Goal: Information Seeking & Learning: Learn about a topic

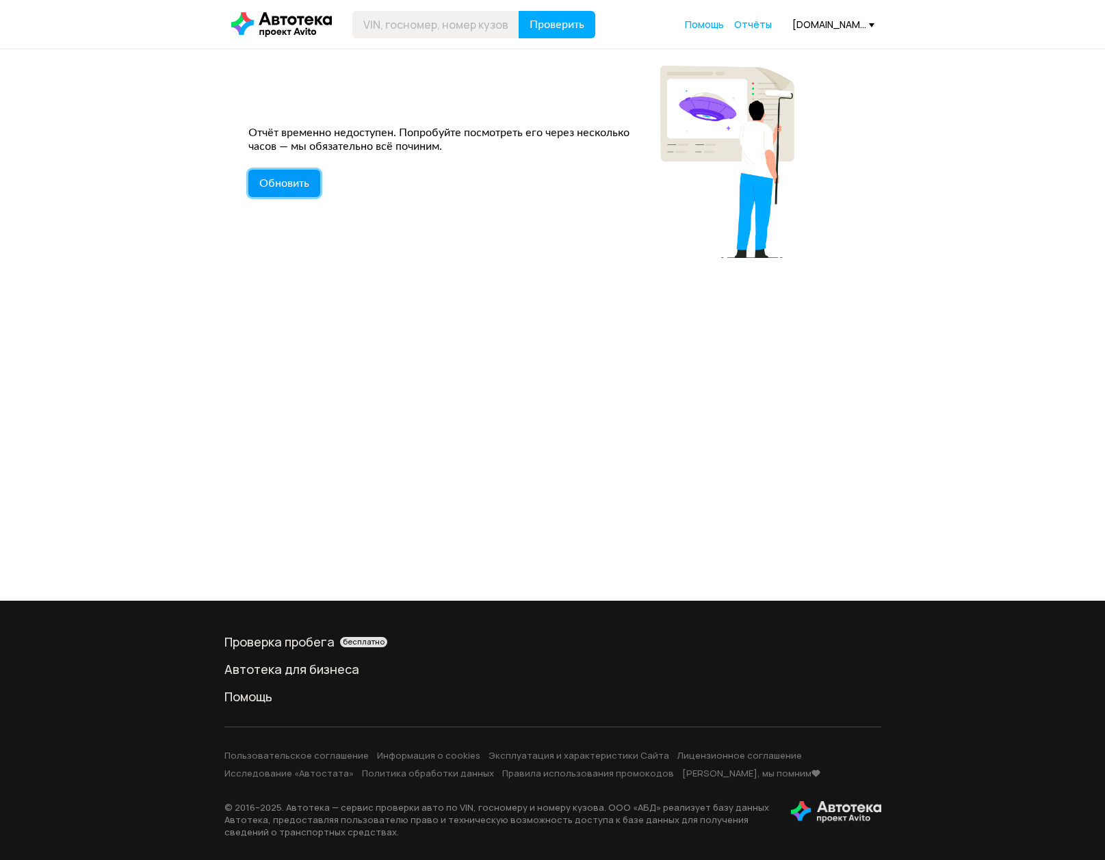
click at [287, 191] on button "Обновить" at bounding box center [284, 183] width 72 height 27
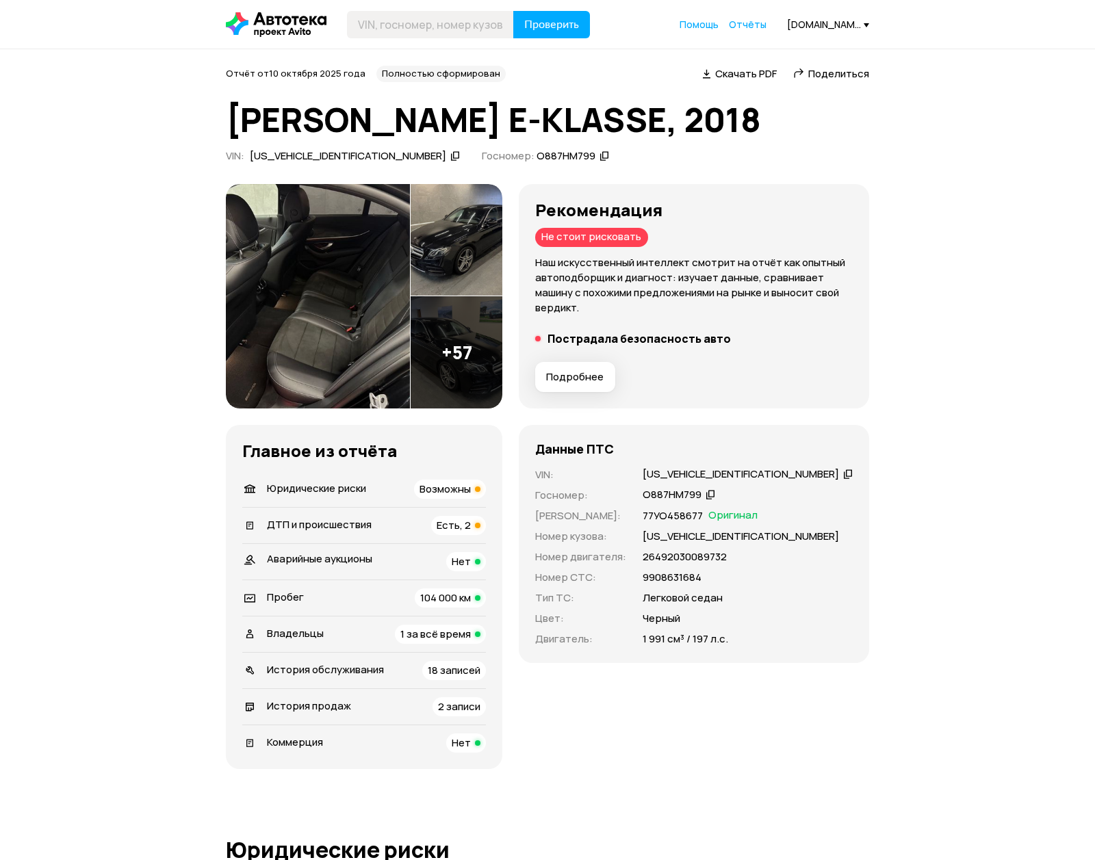
click at [615, 384] on button "Подробнее" at bounding box center [575, 377] width 80 height 30
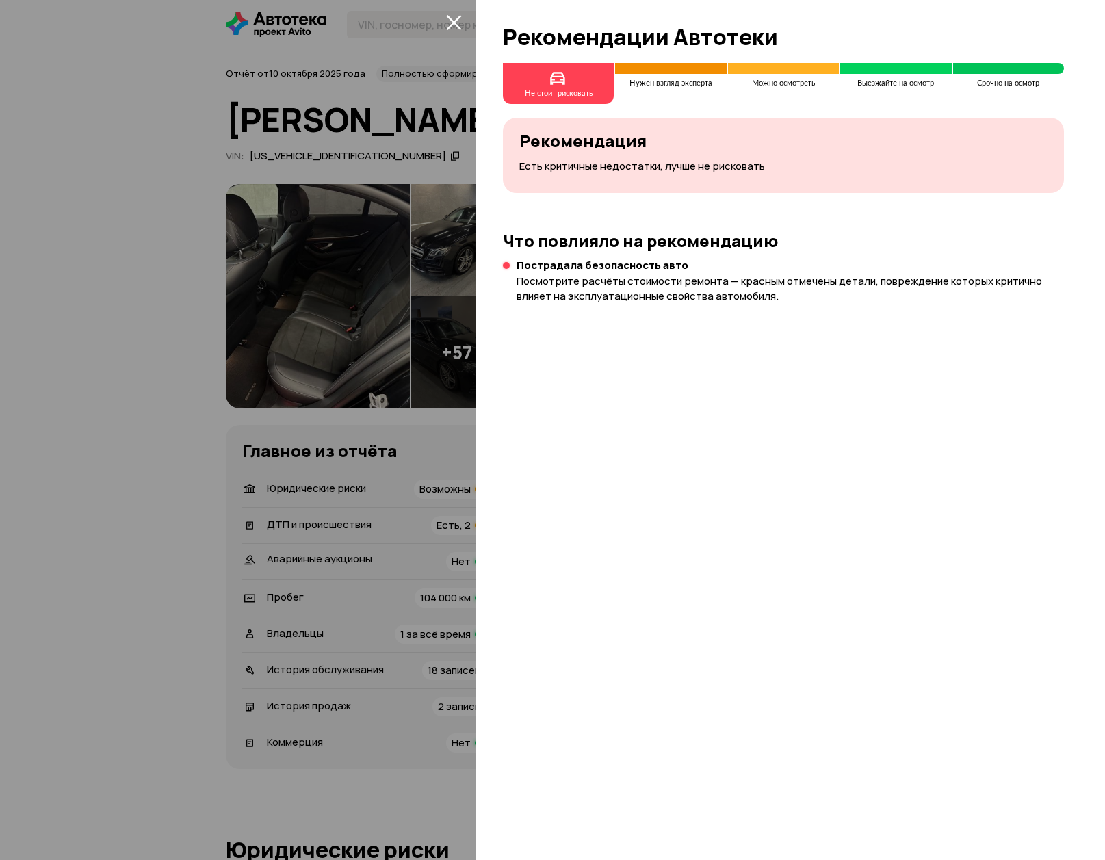
click at [127, 436] on div at bounding box center [552, 430] width 1105 height 860
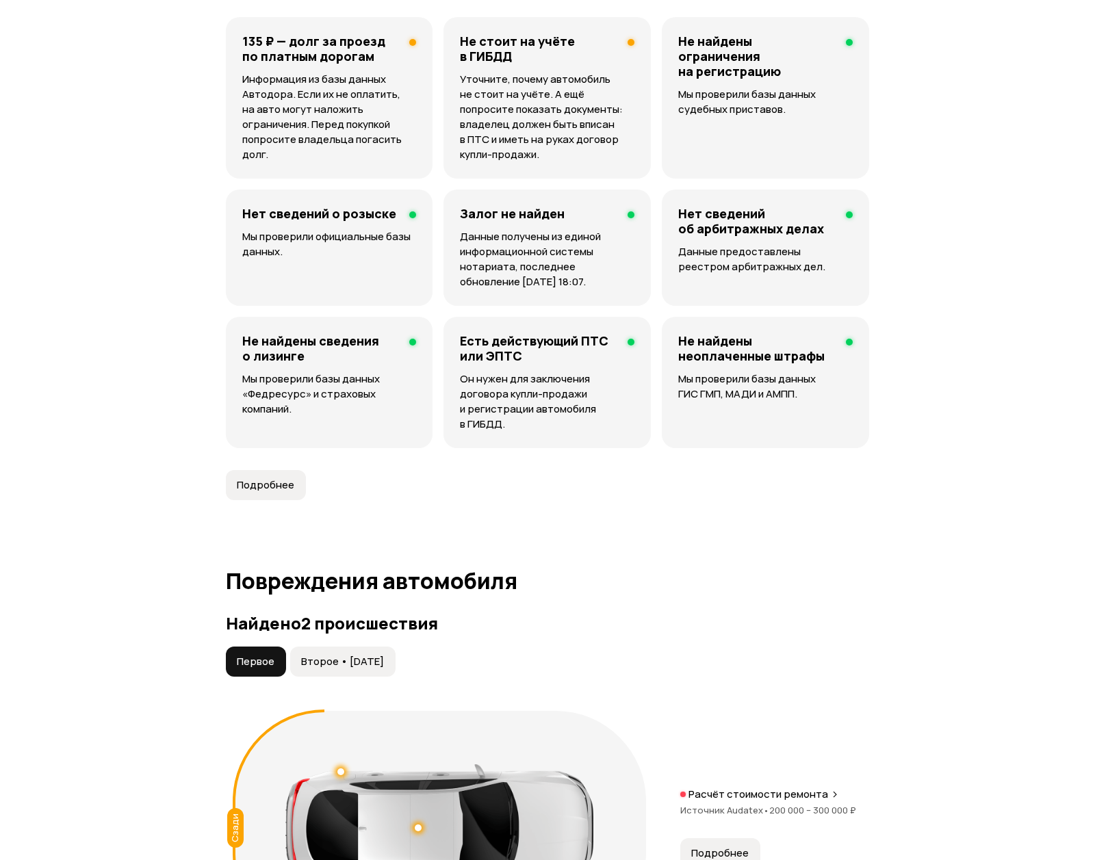
scroll to position [958, 0]
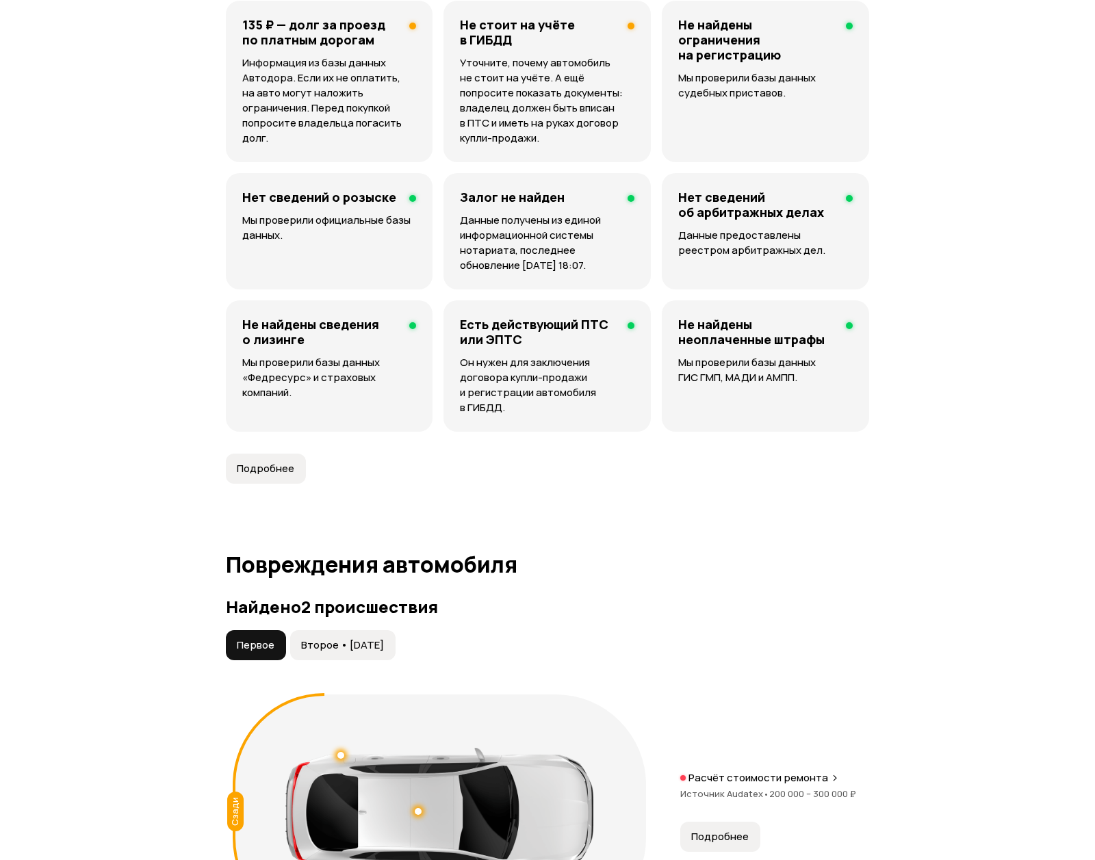
click at [272, 472] on span "Подробнее" at bounding box center [265, 469] width 57 height 14
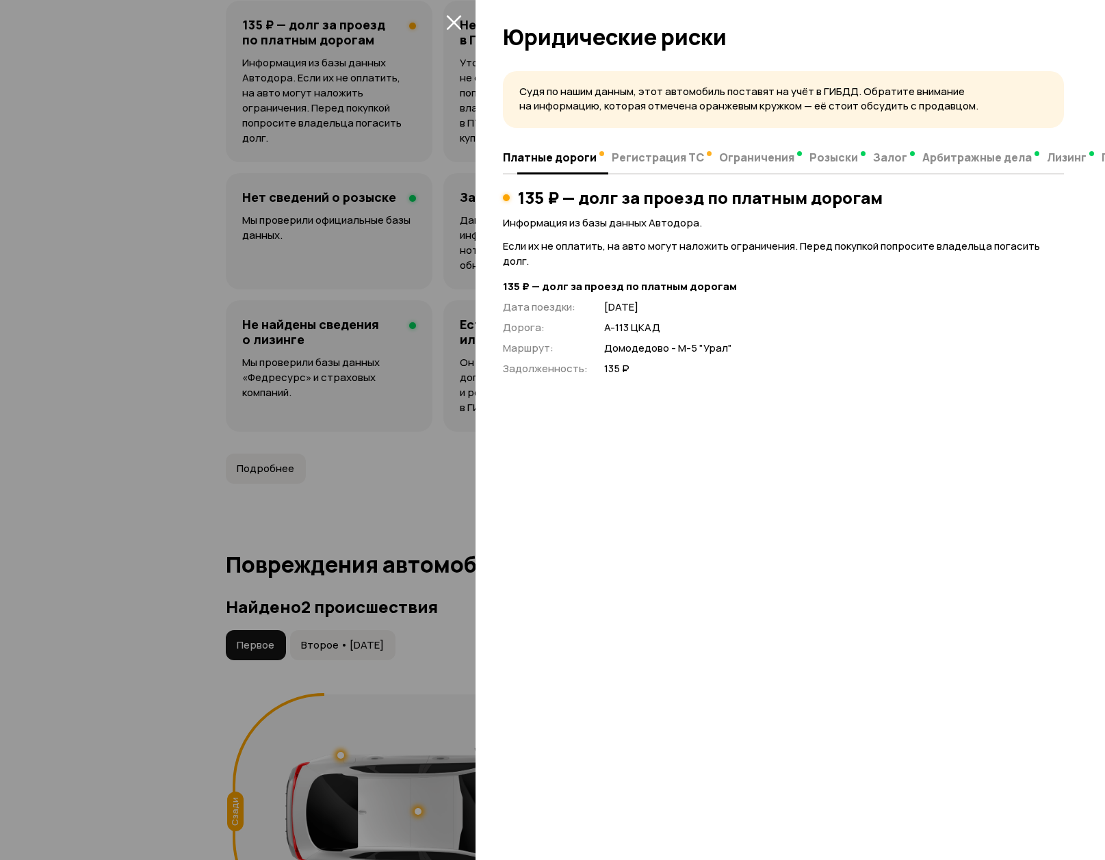
click at [639, 162] on span "Регистрация ТС" at bounding box center [658, 158] width 92 height 14
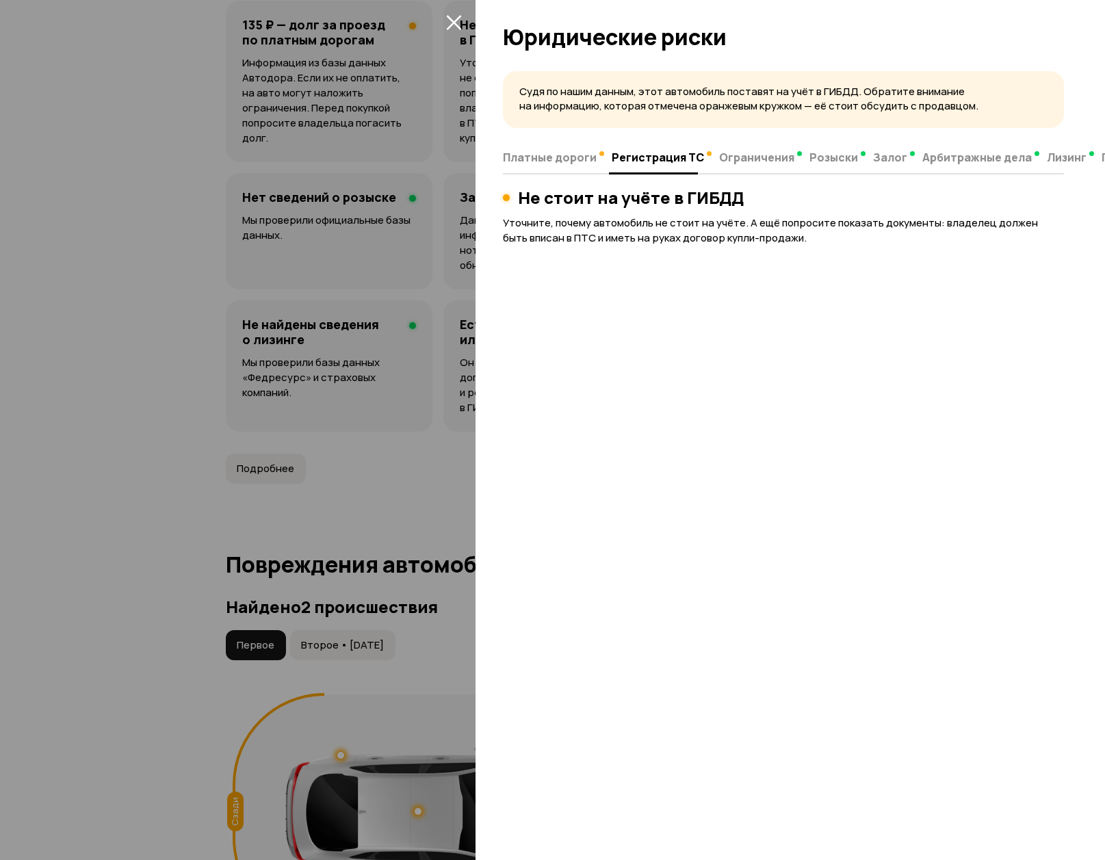
click at [206, 341] on div at bounding box center [552, 430] width 1105 height 860
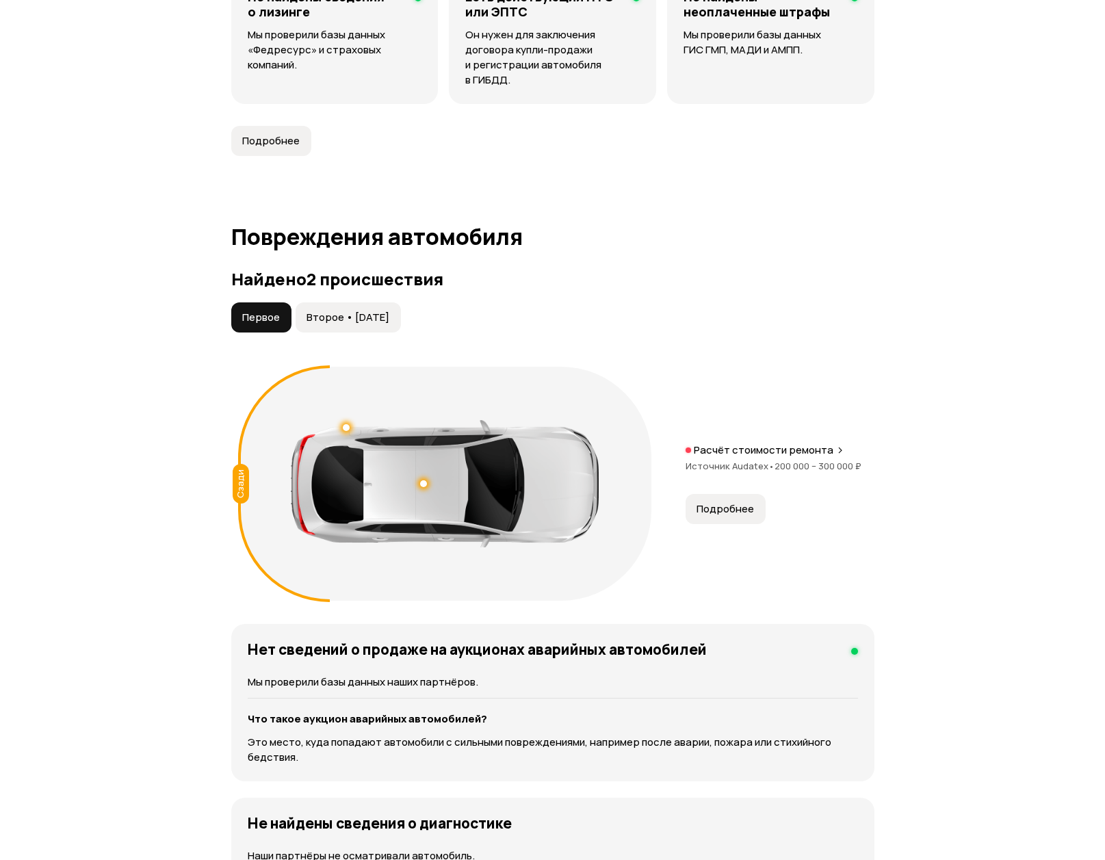
scroll to position [1437, 0]
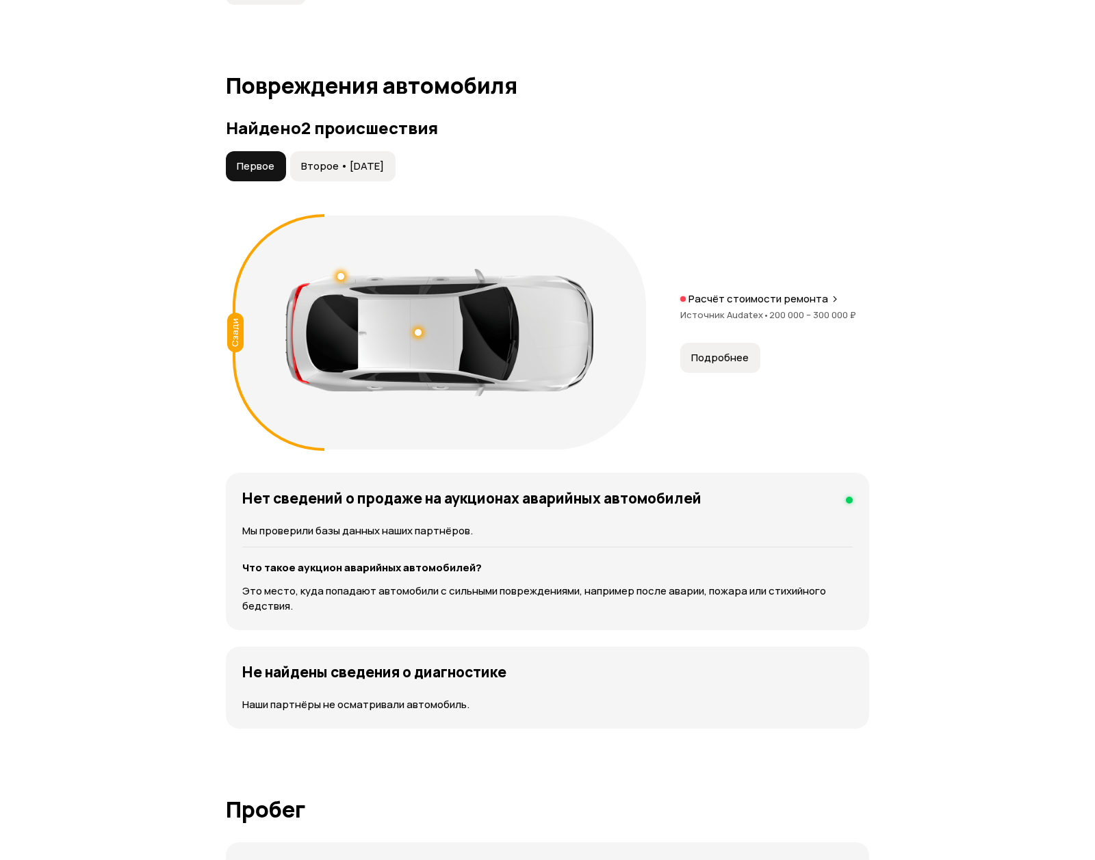
click at [386, 173] on button "Второе • [DATE]" at bounding box center [342, 166] width 105 height 30
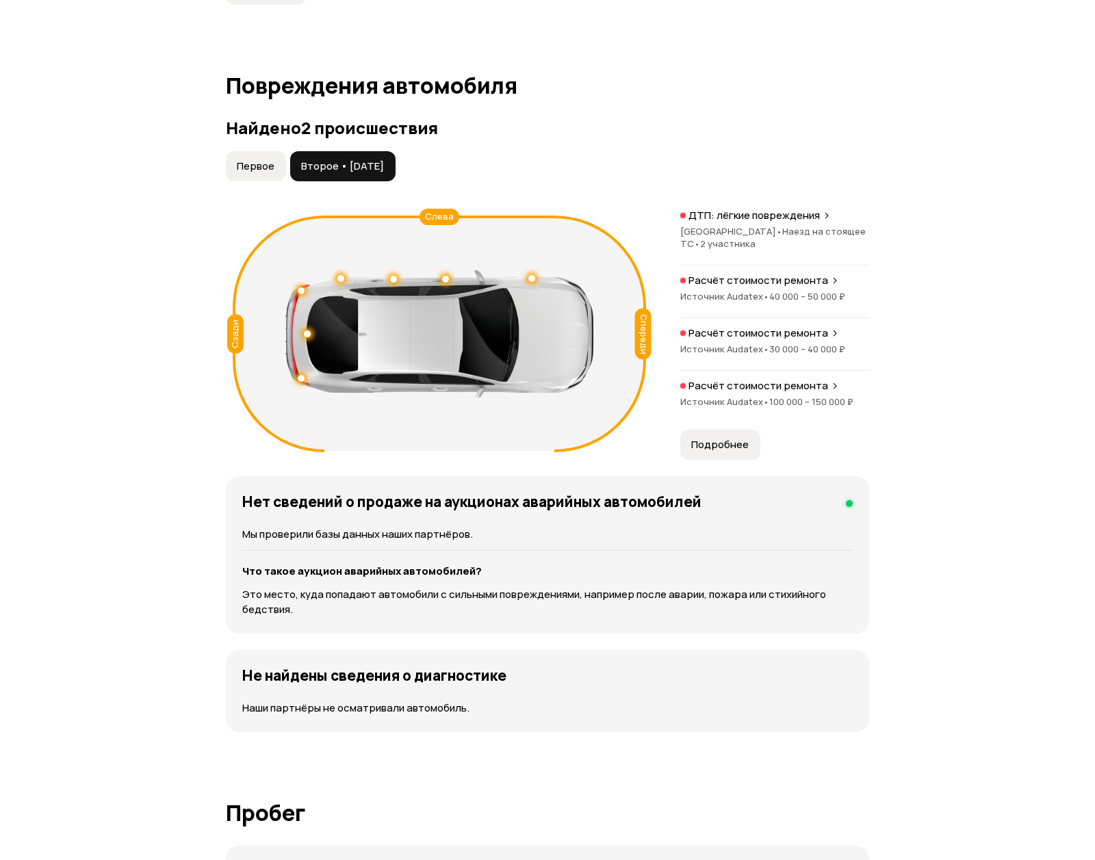
click at [720, 448] on span "Подробнее" at bounding box center [719, 445] width 57 height 14
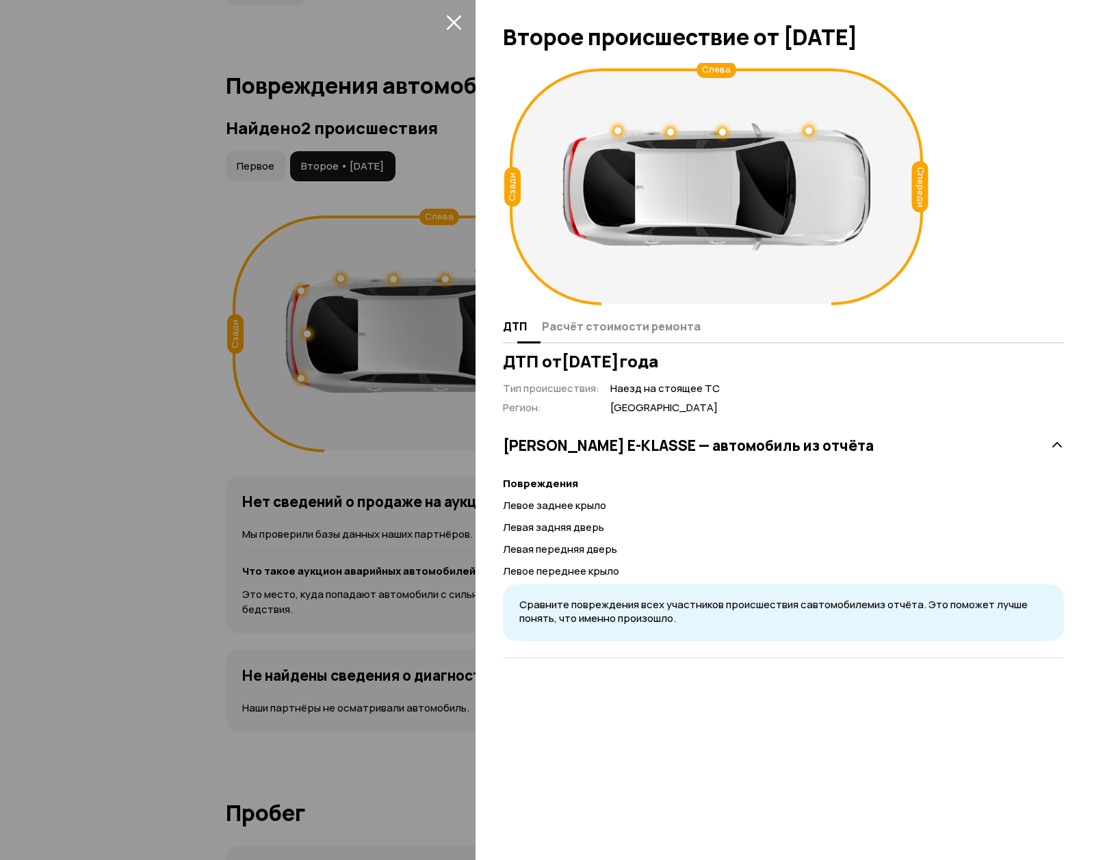
click at [631, 327] on span "Расчёт стоимости ремонта" at bounding box center [621, 327] width 159 height 14
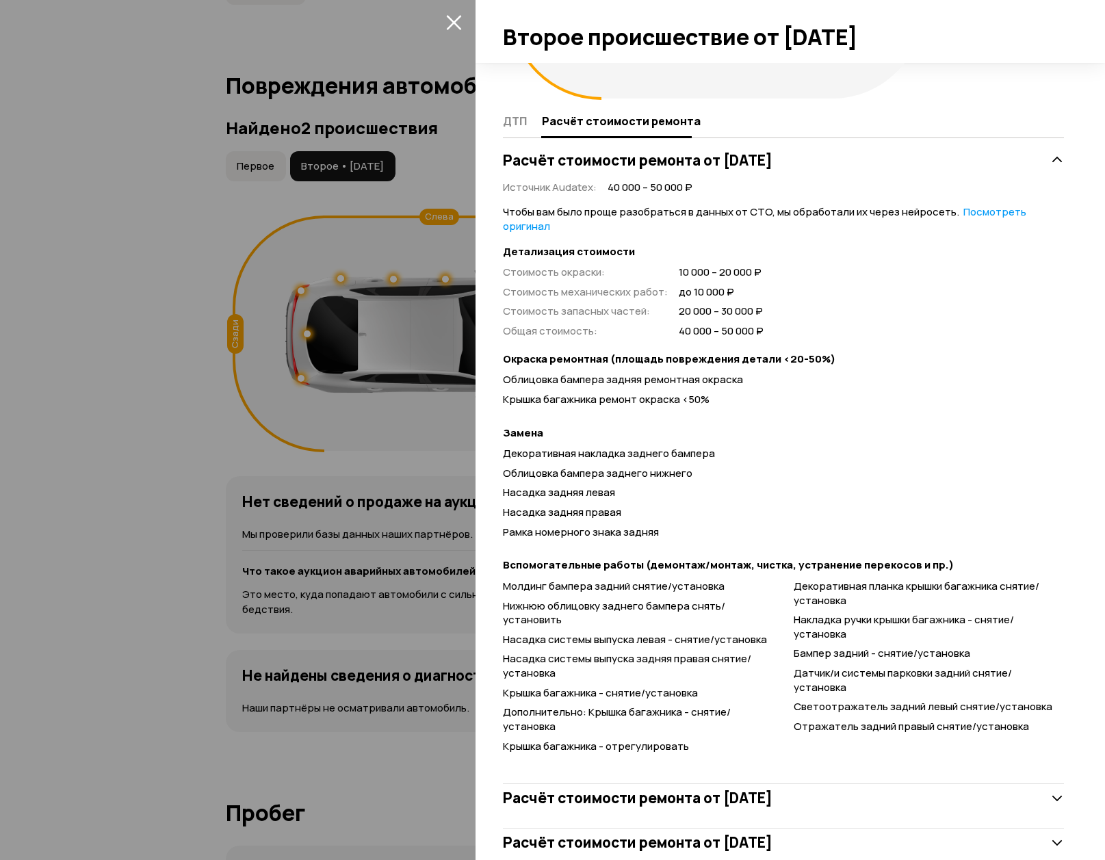
scroll to position [246, 0]
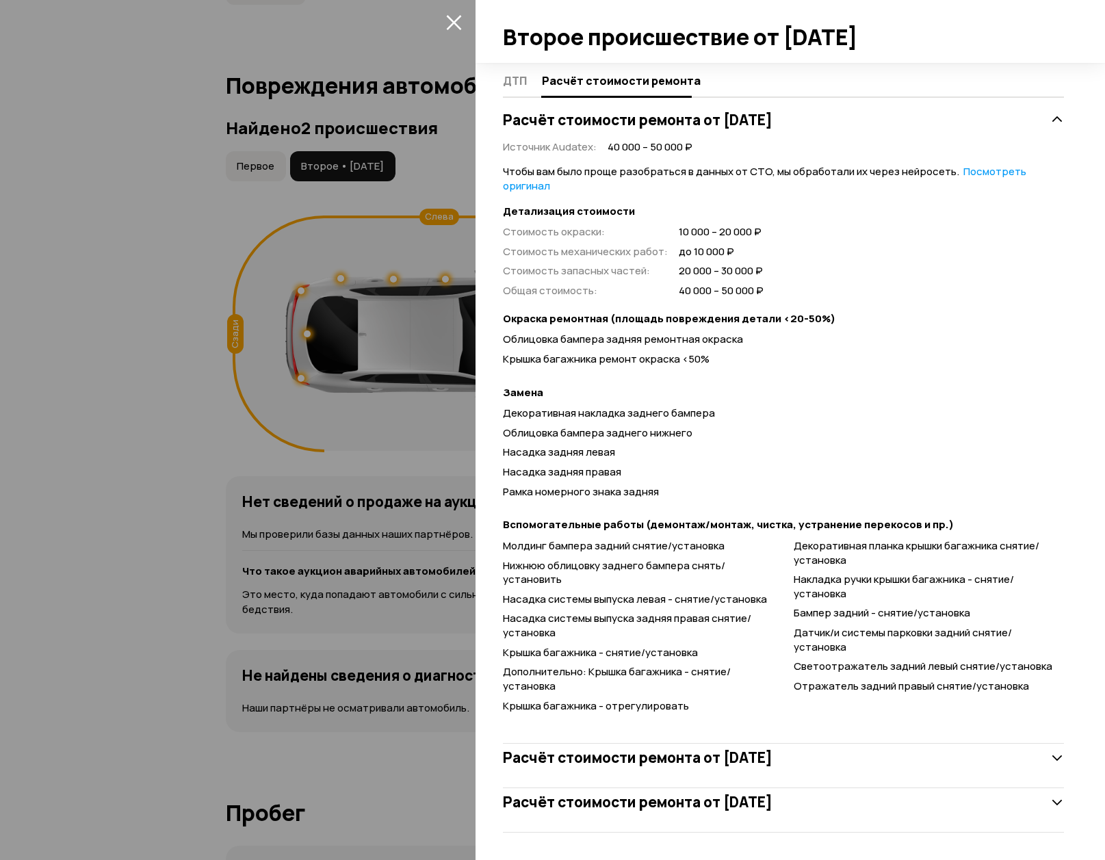
click at [773, 761] on h3 "Расчёт стоимости ремонта от [DATE]" at bounding box center [638, 758] width 270 height 18
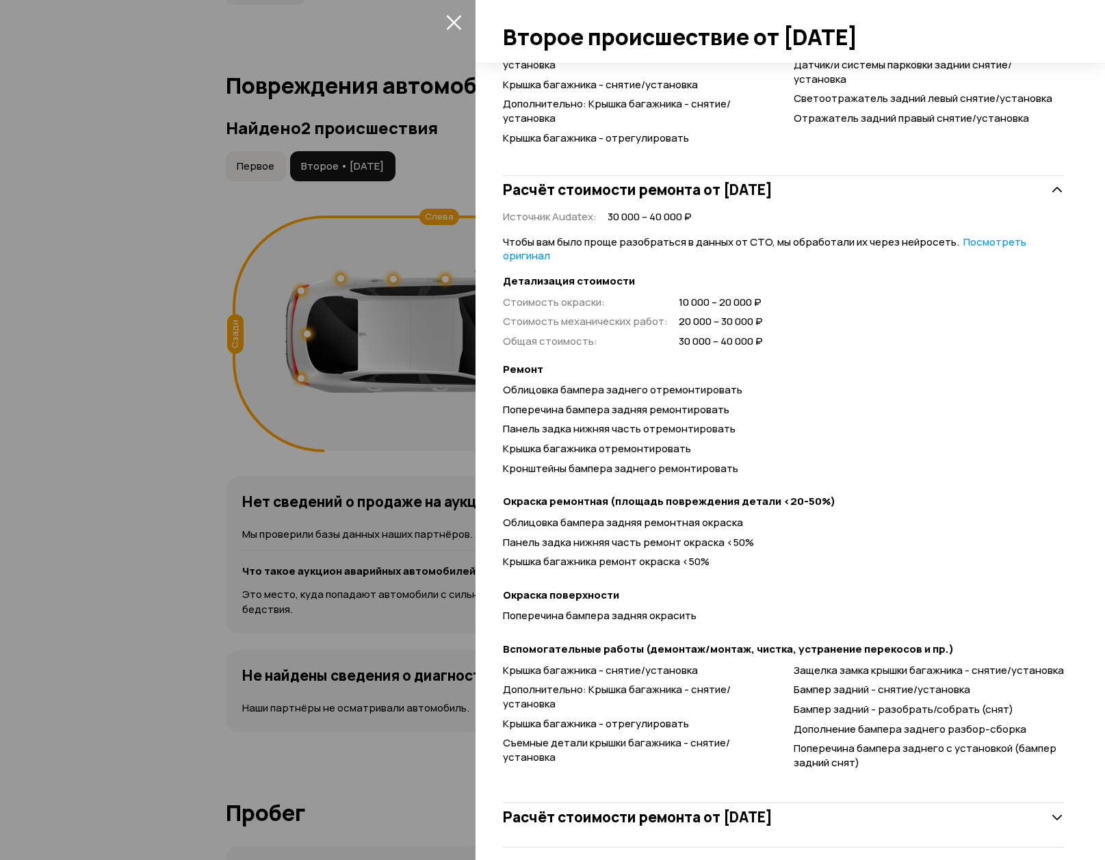
scroll to position [840, 0]
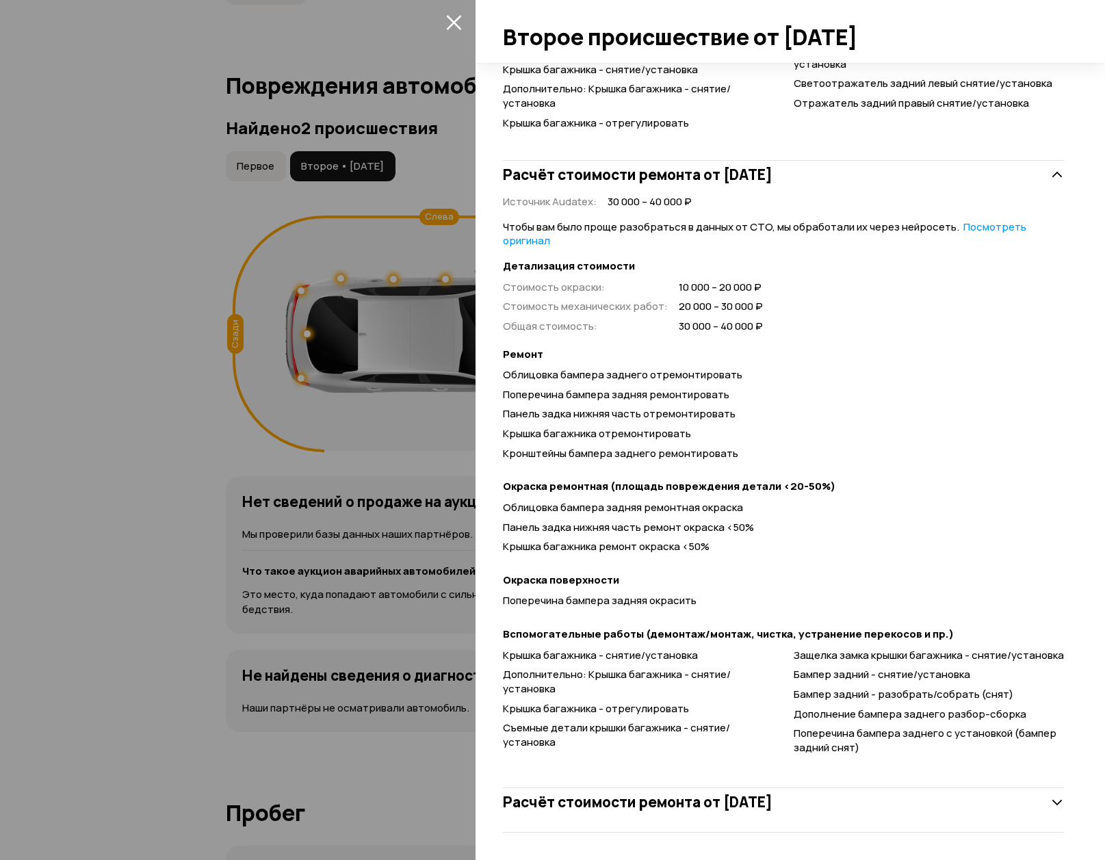
click at [750, 807] on h3 "Расчёт стоимости ремонта от [DATE]" at bounding box center [638, 802] width 270 height 18
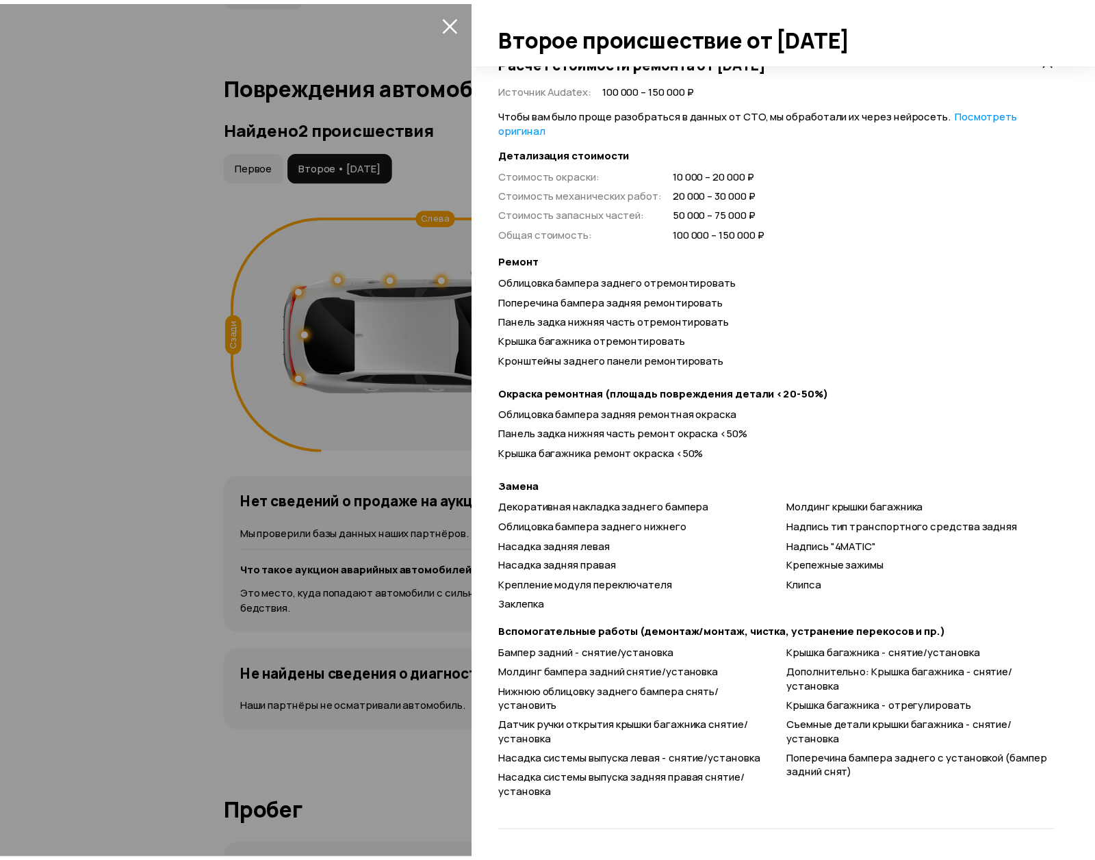
scroll to position [1581, 0]
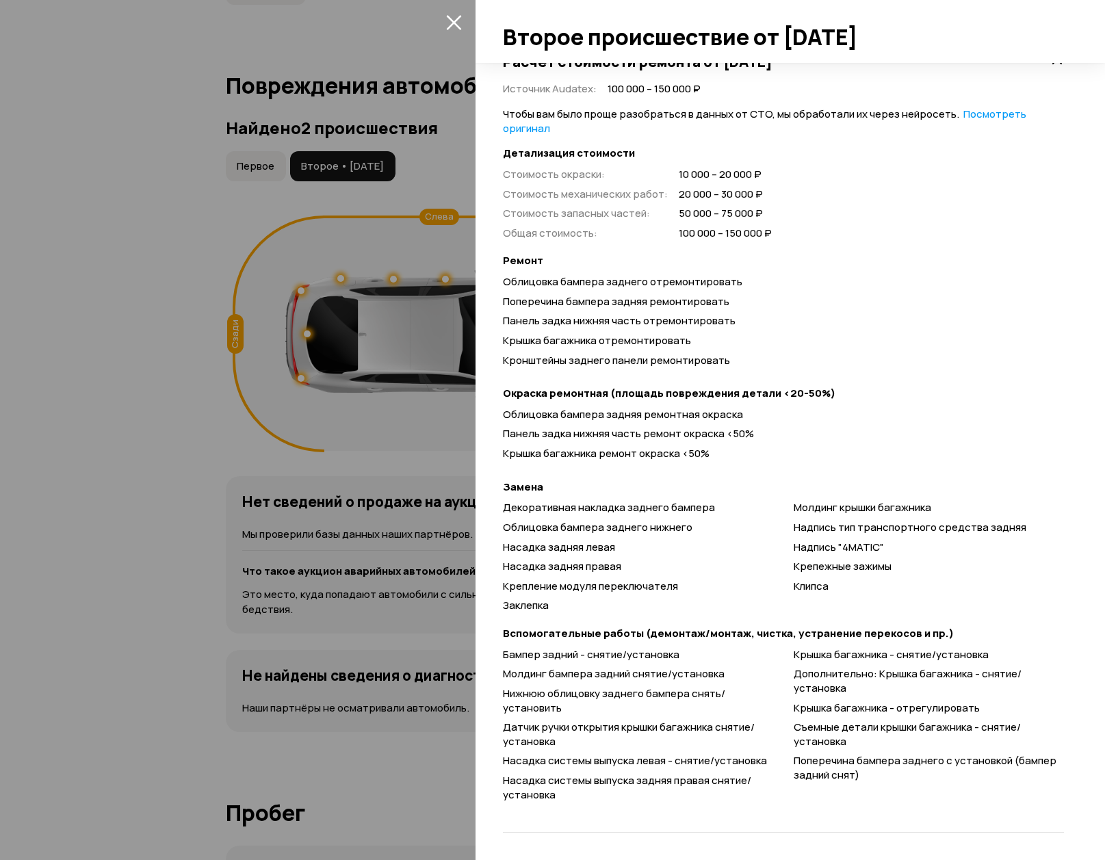
click at [250, 446] on div at bounding box center [552, 430] width 1105 height 860
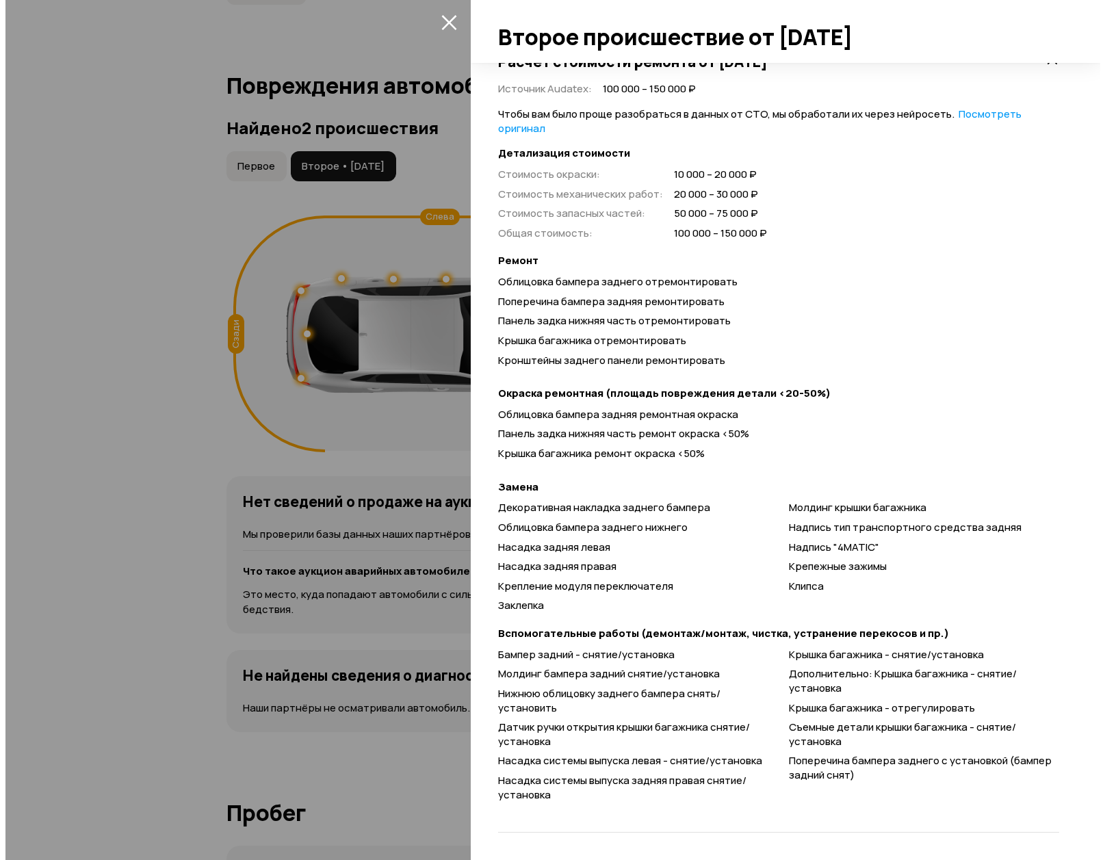
scroll to position [0, 0]
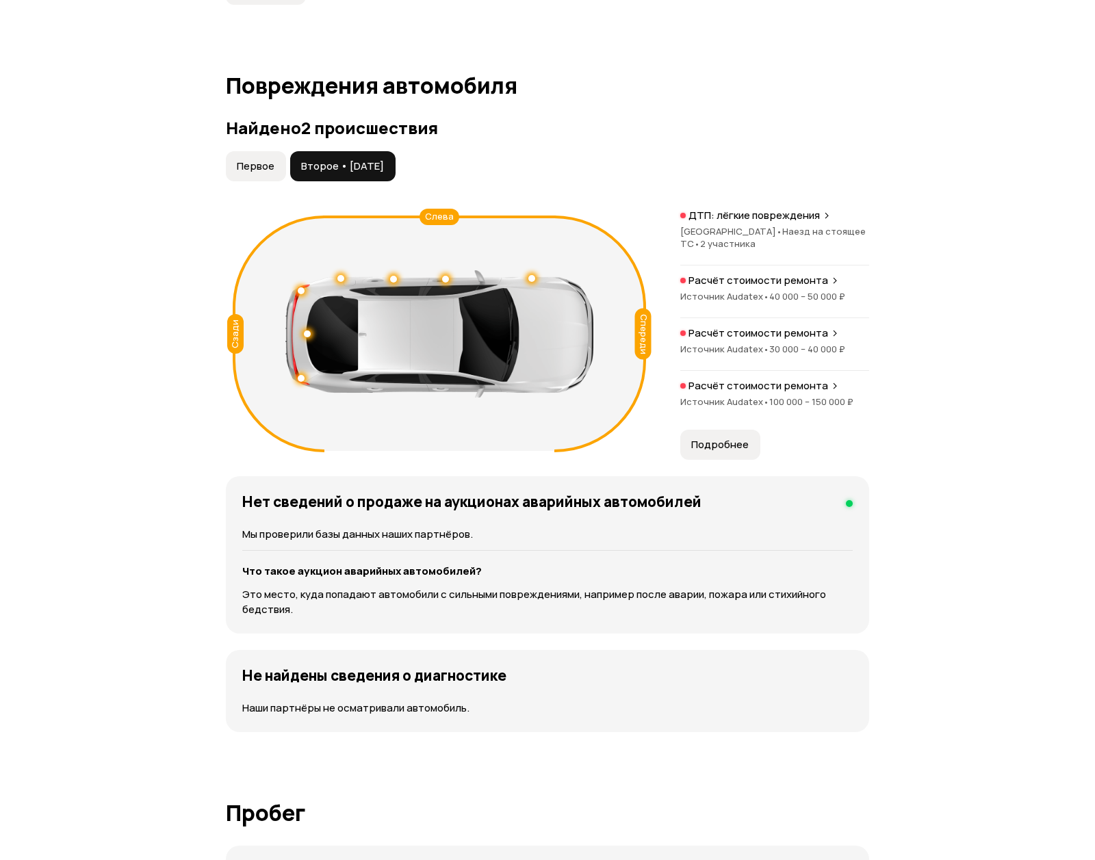
click at [253, 161] on span "Первое" at bounding box center [256, 166] width 38 height 14
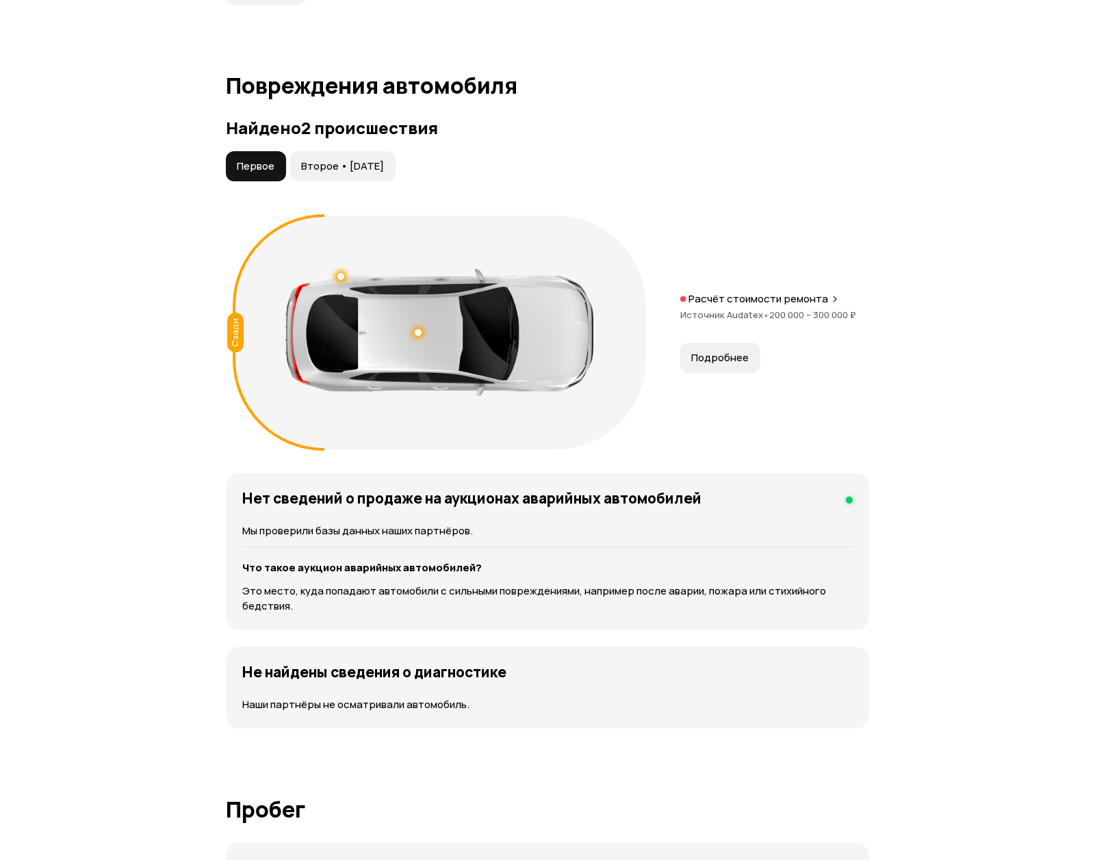
click at [746, 359] on span "Подробнее" at bounding box center [719, 358] width 57 height 14
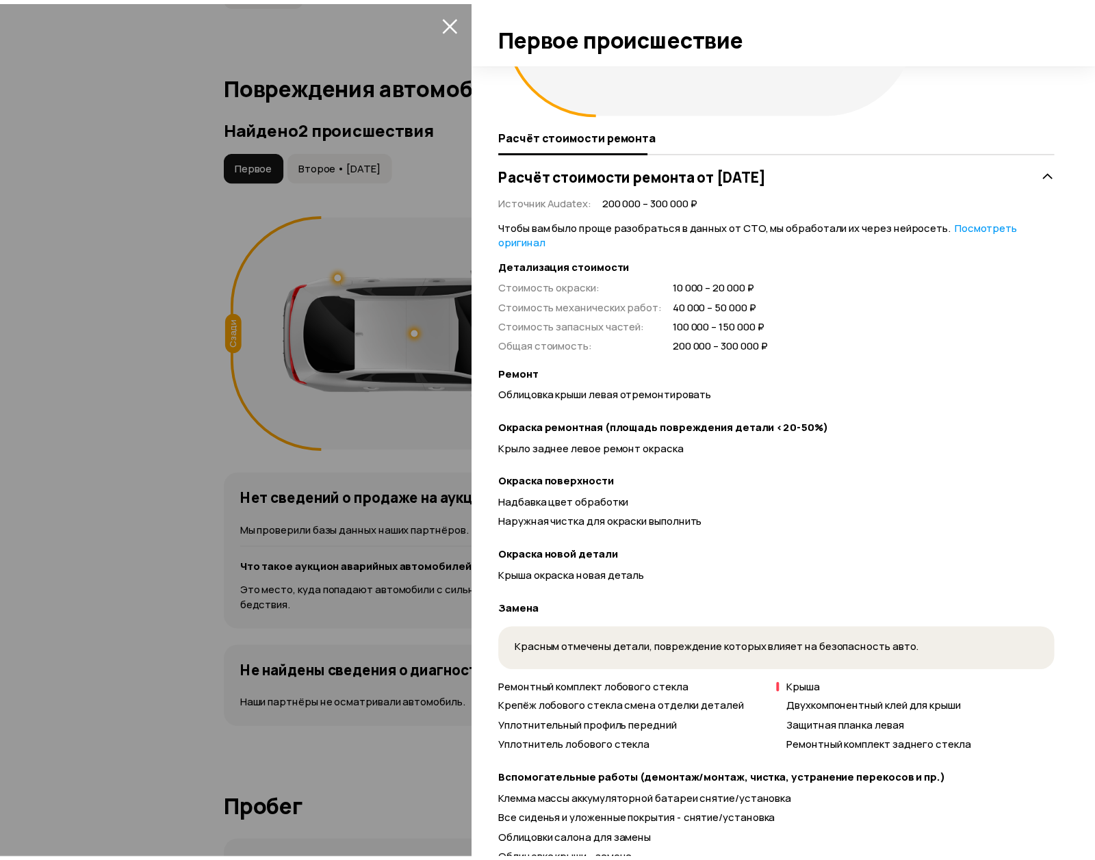
scroll to position [262, 0]
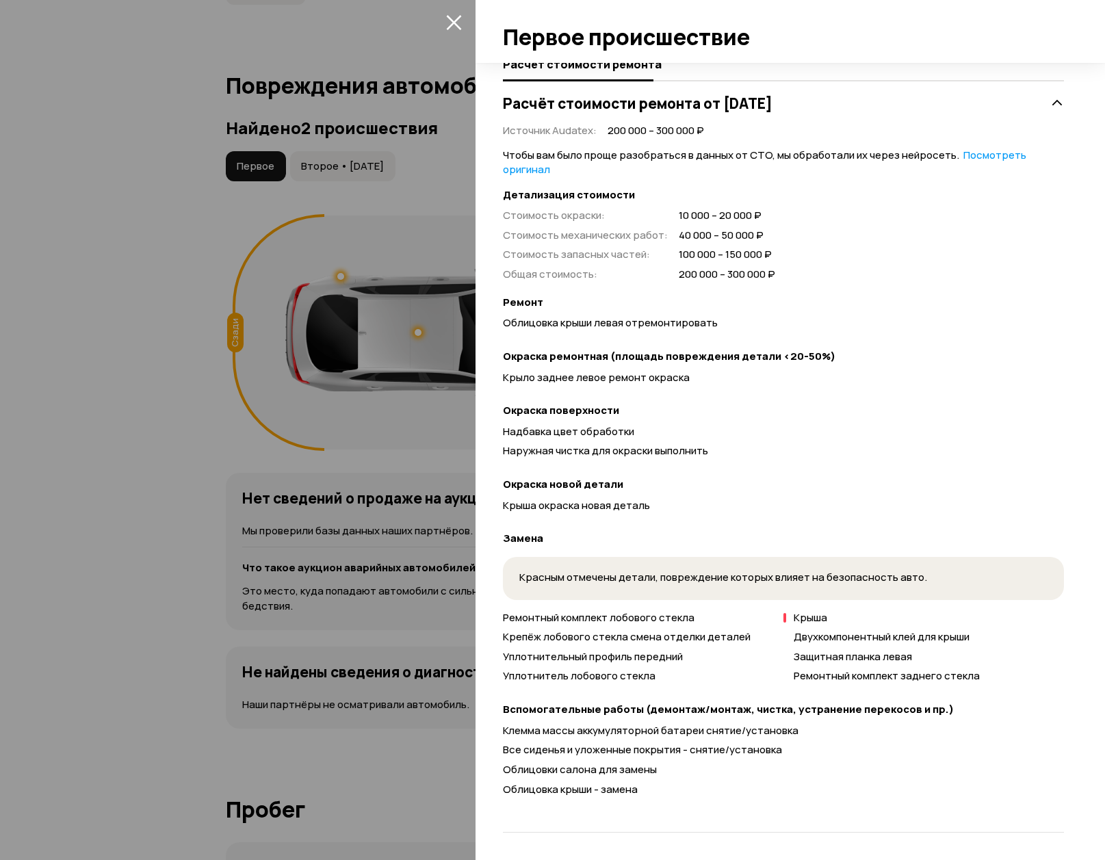
click at [216, 521] on div at bounding box center [552, 430] width 1105 height 860
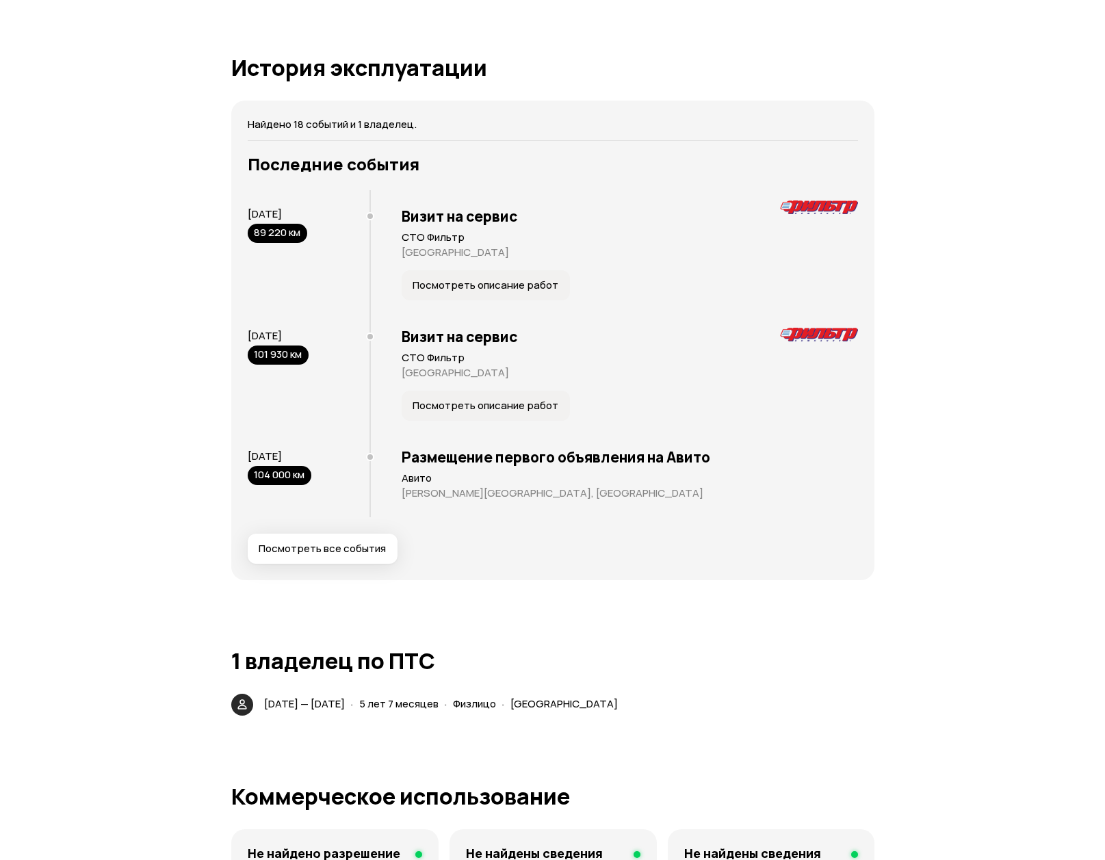
scroll to position [2669, 0]
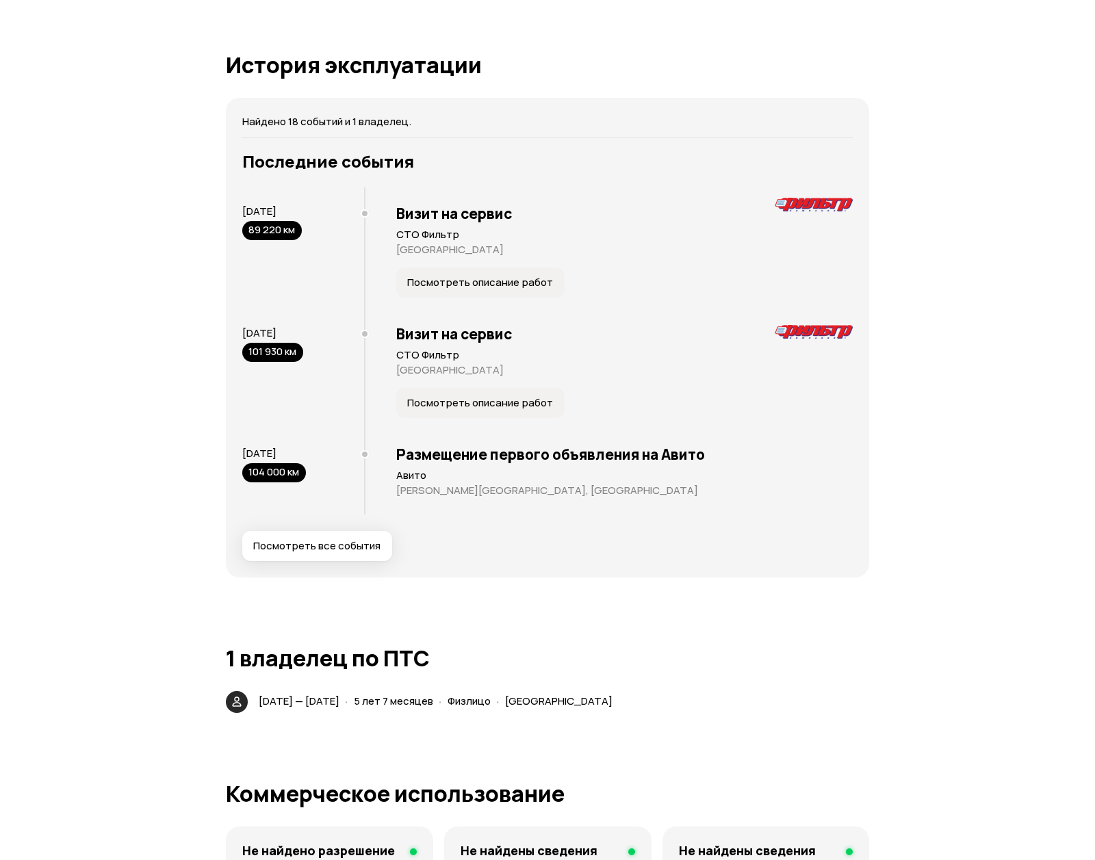
click at [338, 551] on span "Посмотреть все события" at bounding box center [316, 546] width 127 height 14
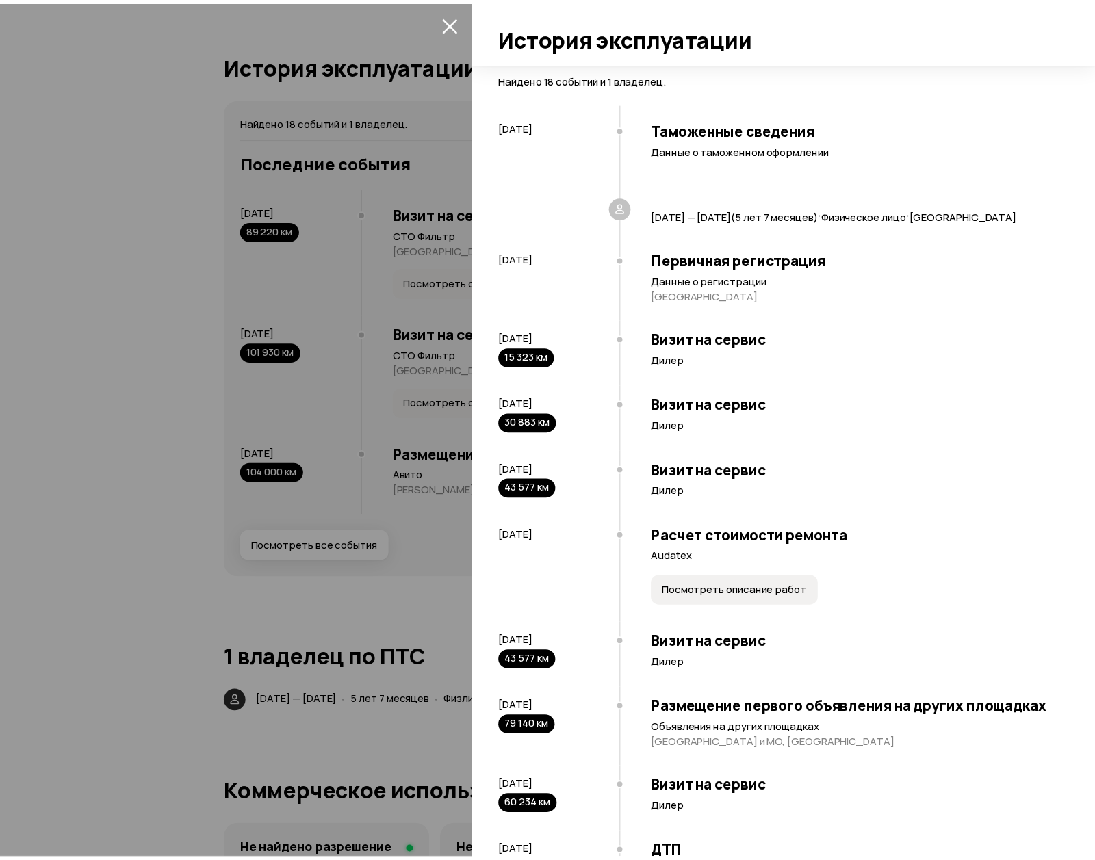
scroll to position [205, 0]
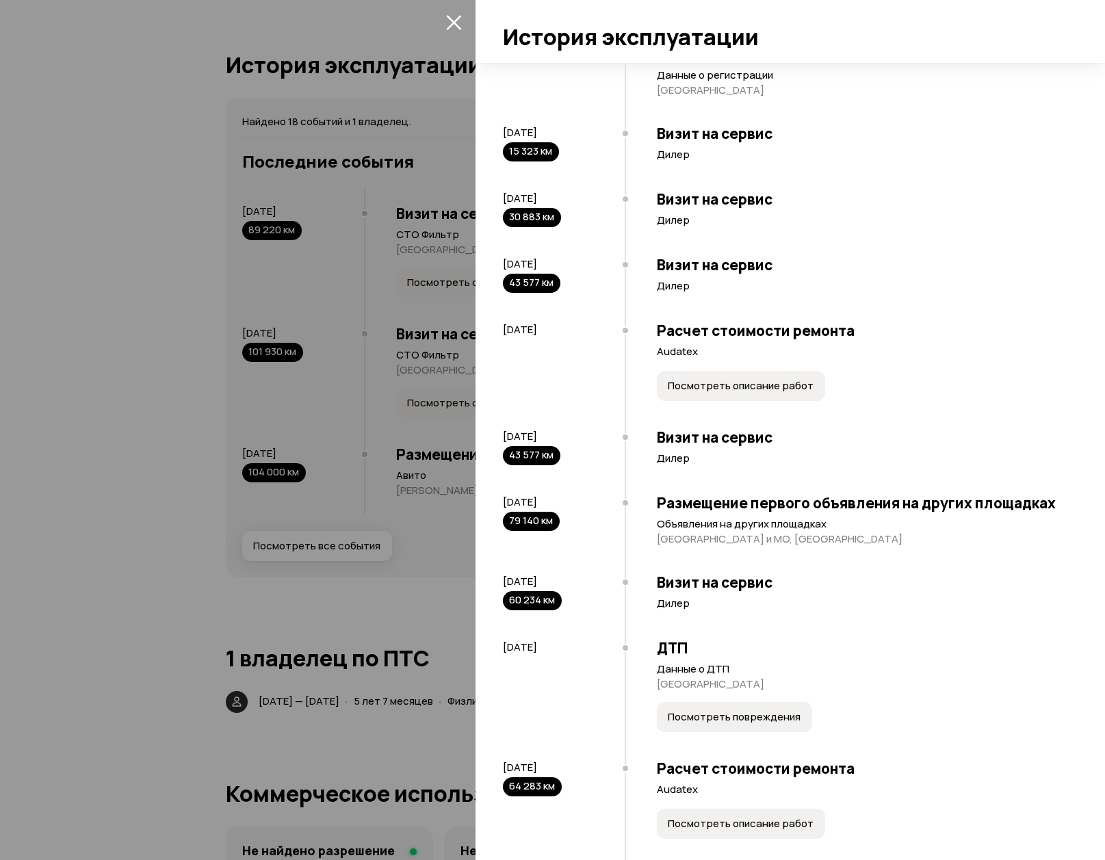
click at [144, 550] on div at bounding box center [552, 430] width 1105 height 860
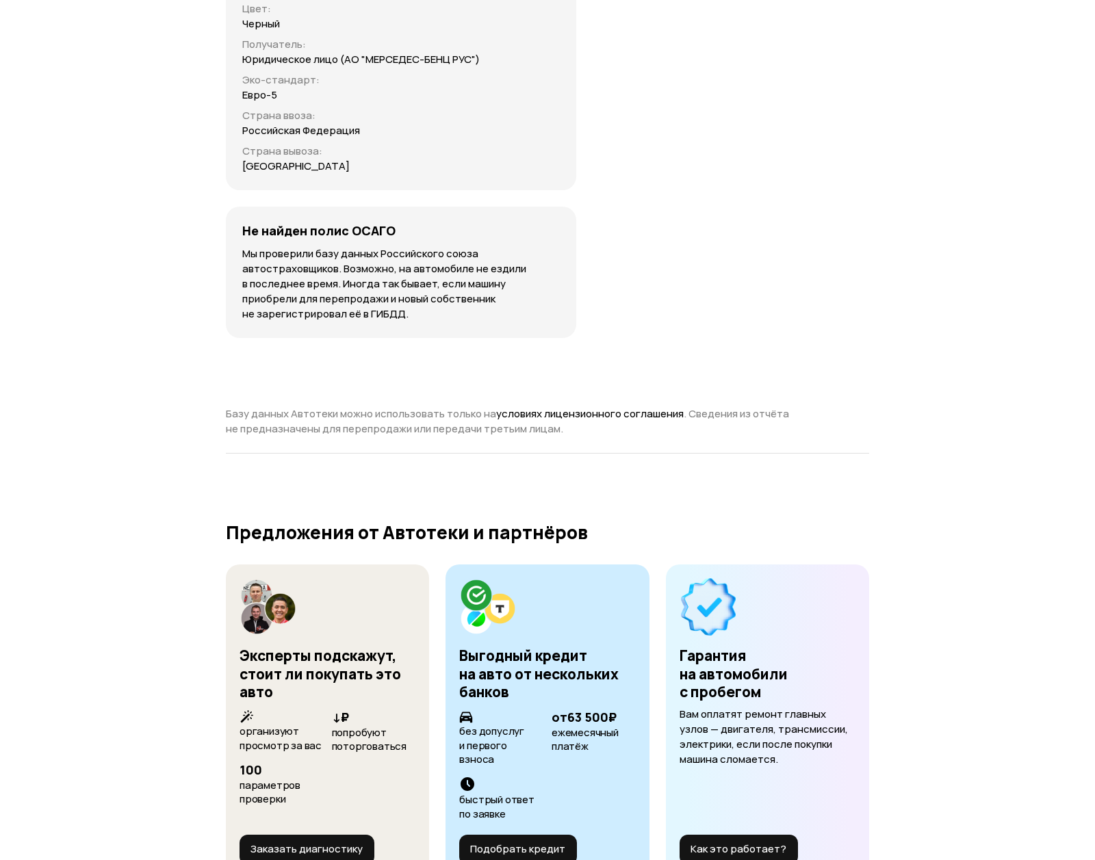
scroll to position [0, 0]
